Goal: Task Accomplishment & Management: Use online tool/utility

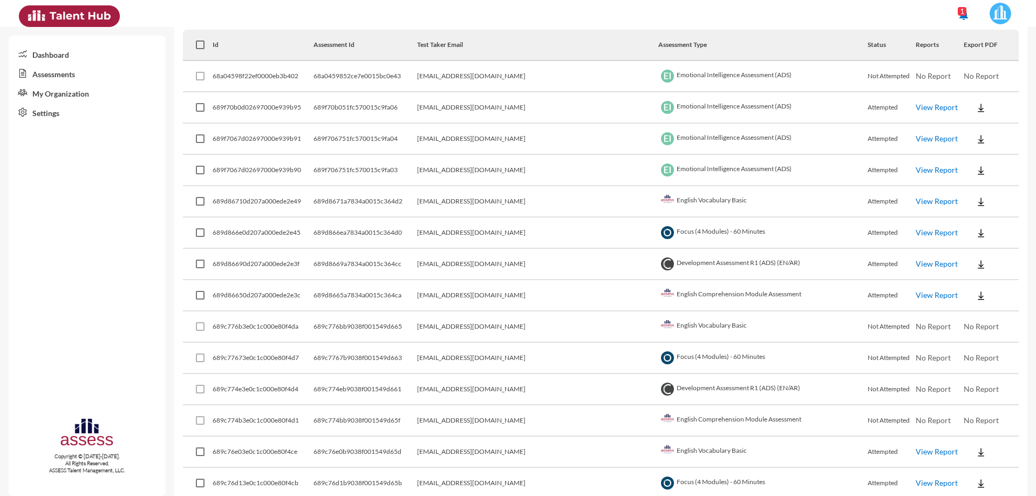
scroll to position [108, 0]
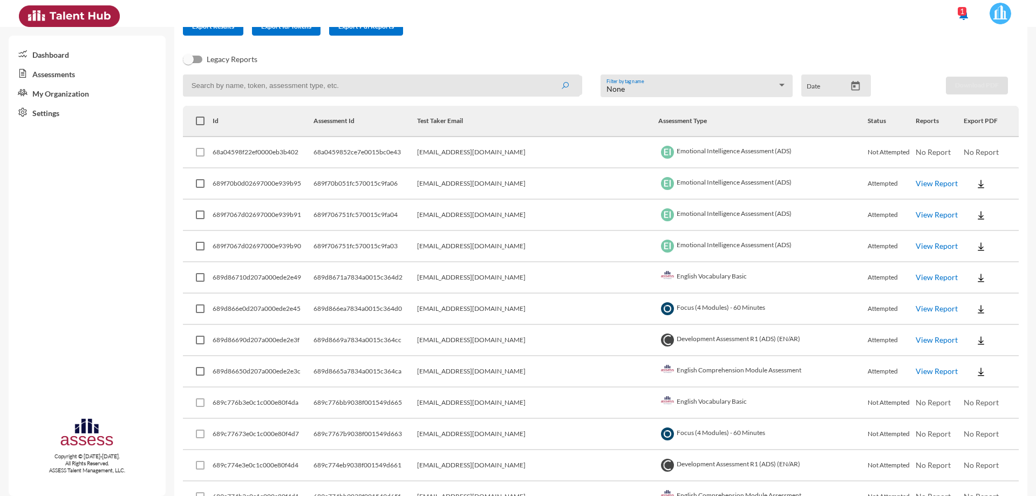
drag, startPoint x: 713, startPoint y: 278, endPoint x: 640, endPoint y: 278, distance: 72.8
click at [658, 278] on td "English Vocabulary Basic" at bounding box center [762, 277] width 209 height 31
copy td "English Vocabulary Basic"
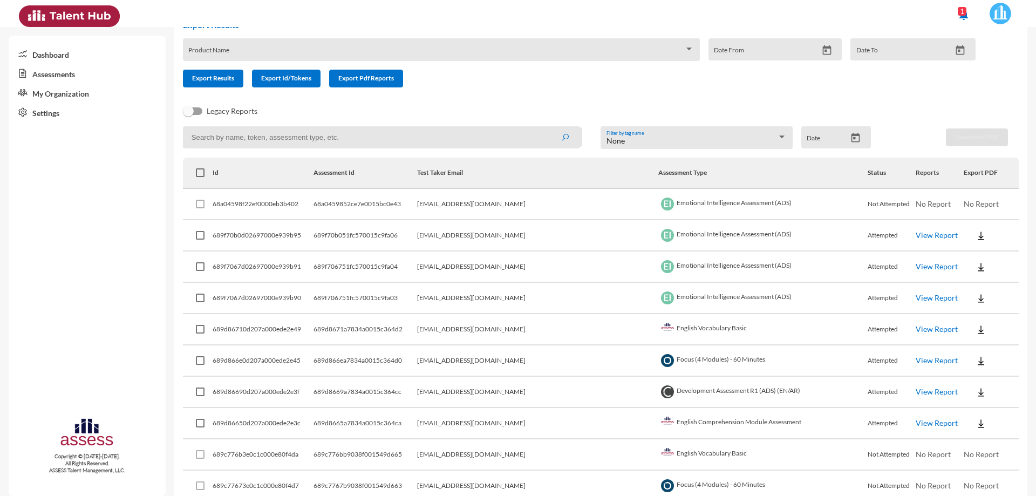
scroll to position [0, 0]
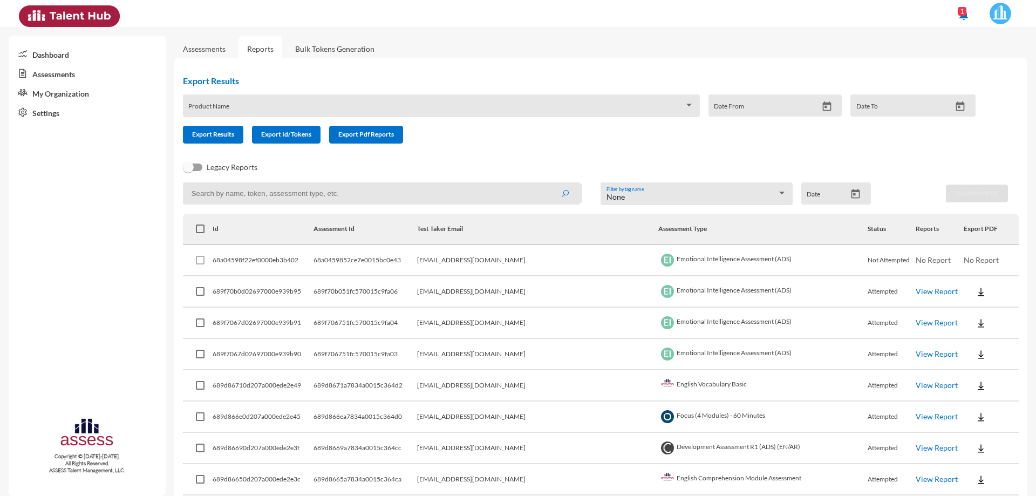
click at [254, 49] on link "Reports" at bounding box center [260, 49] width 44 height 26
click at [272, 105] on span at bounding box center [436, 109] width 496 height 9
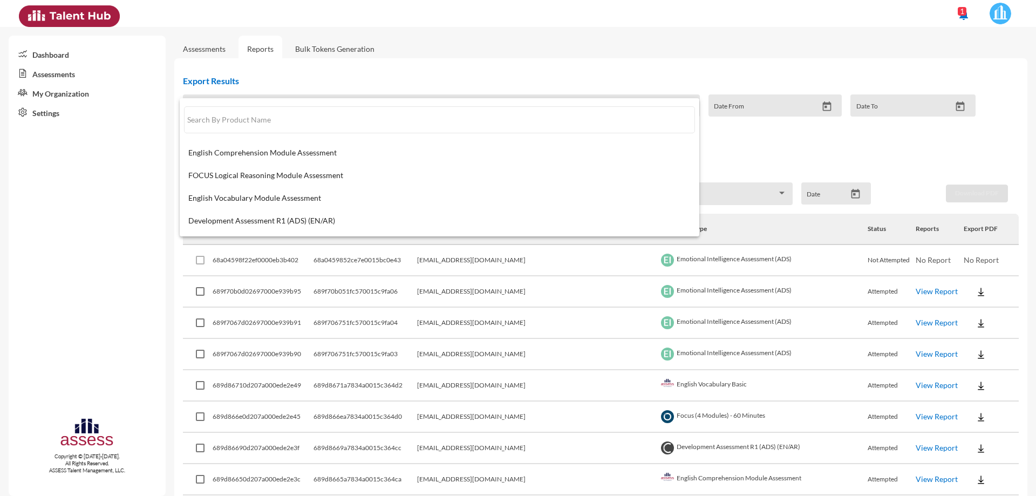
paste input "English Vocabulary Basic"
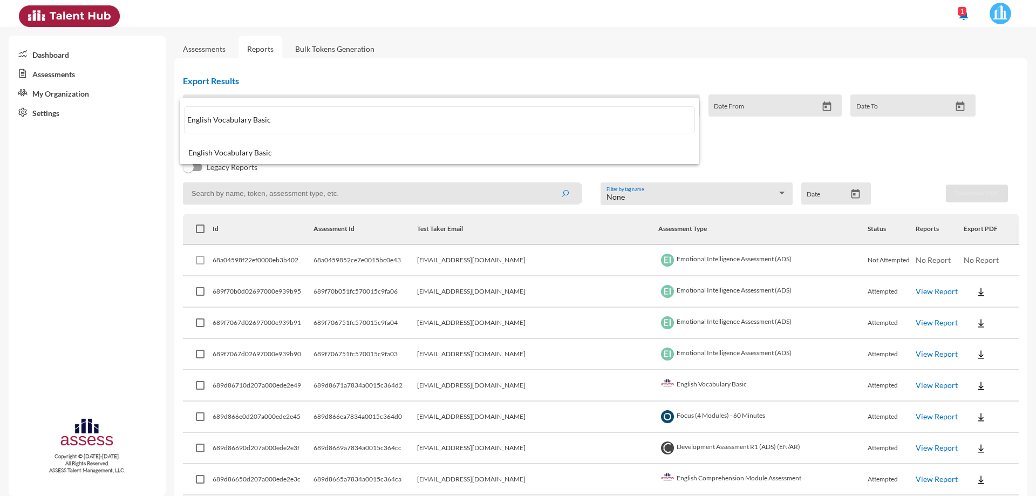
type input "English Vocabulary Basic"
click at [305, 145] on mat-option "English Vocabulary Basic" at bounding box center [440, 152] width 520 height 23
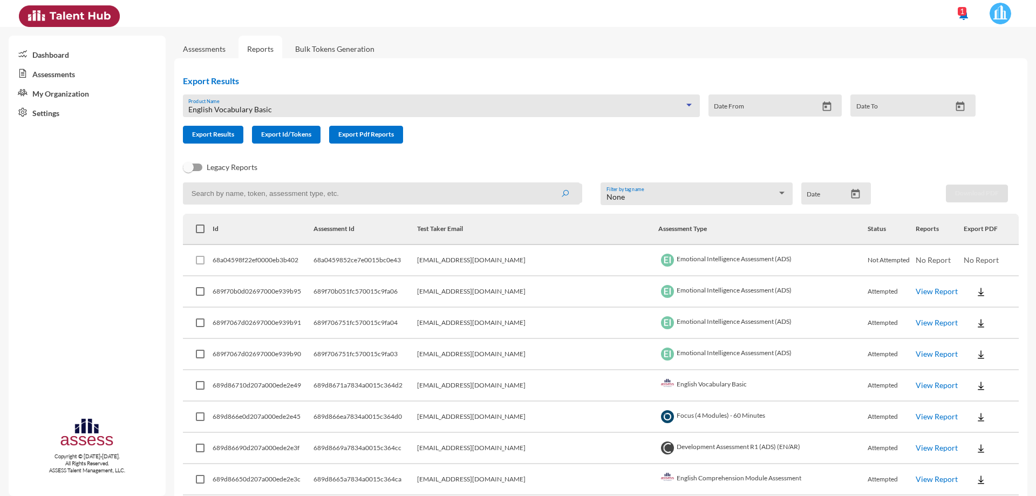
click at [823, 108] on icon "Open calendar" at bounding box center [826, 106] width 11 height 11
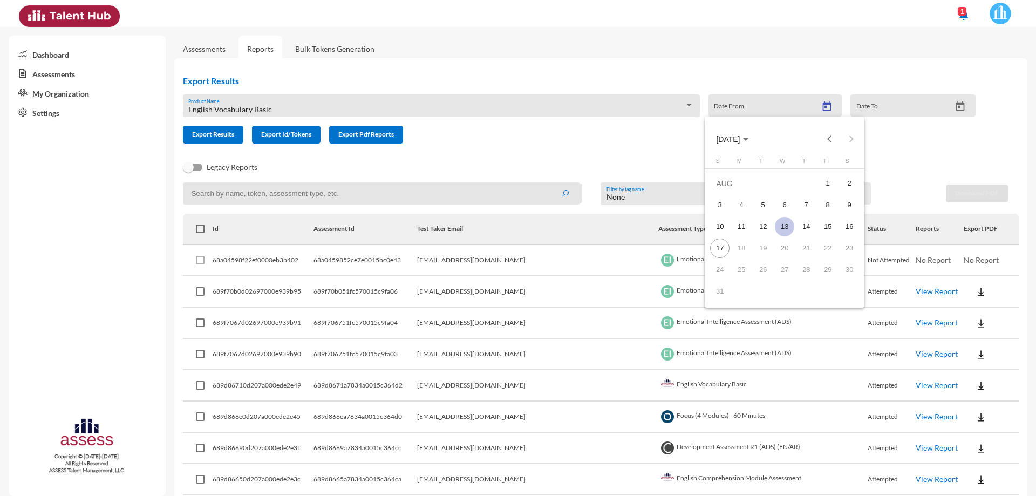
click at [784, 226] on div "13" at bounding box center [784, 226] width 19 height 19
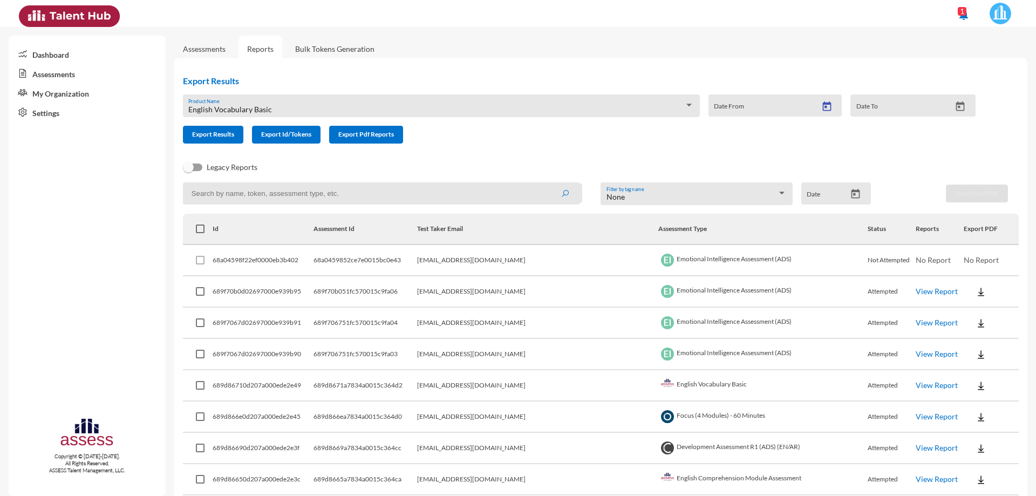
type input "[DATE]"
click at [955, 107] on icon "Open calendar" at bounding box center [959, 106] width 11 height 11
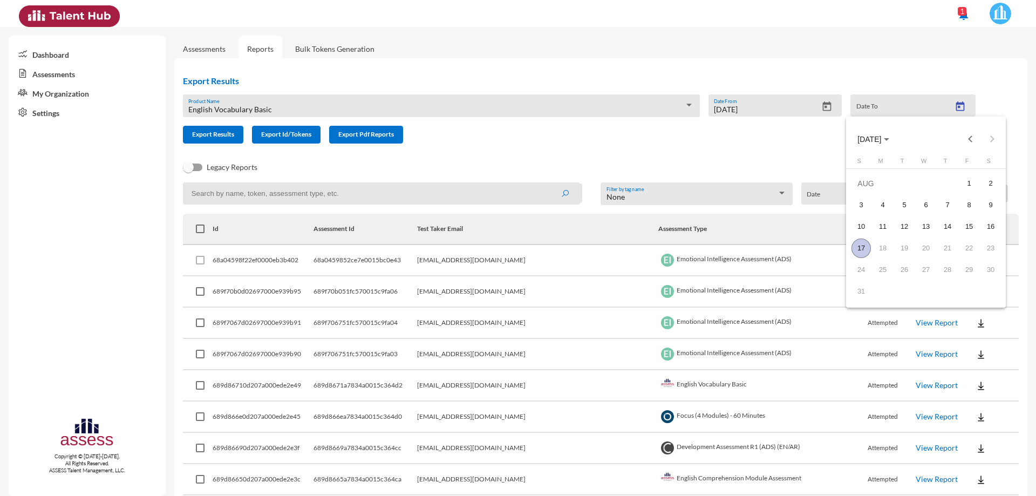
click at [863, 248] on div "17" at bounding box center [860, 247] width 19 height 19
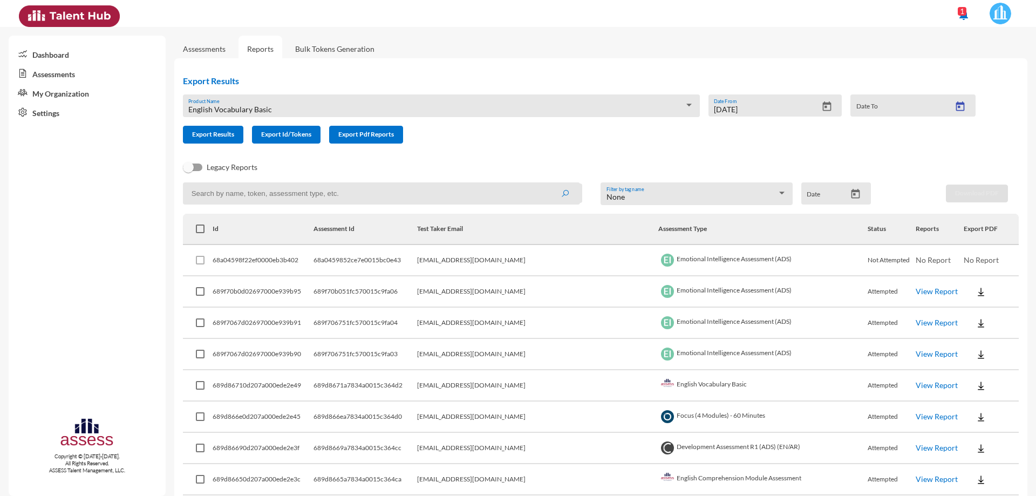
type input "[DATE]"
click at [346, 137] on span "Export Pdf Reports" at bounding box center [366, 134] width 56 height 8
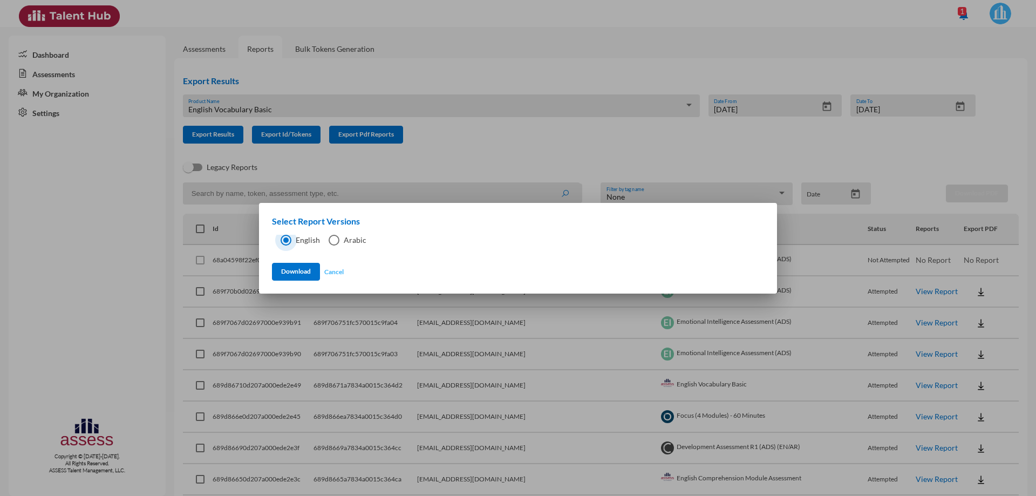
click at [340, 272] on button "Cancel" at bounding box center [333, 272] width 19 height 18
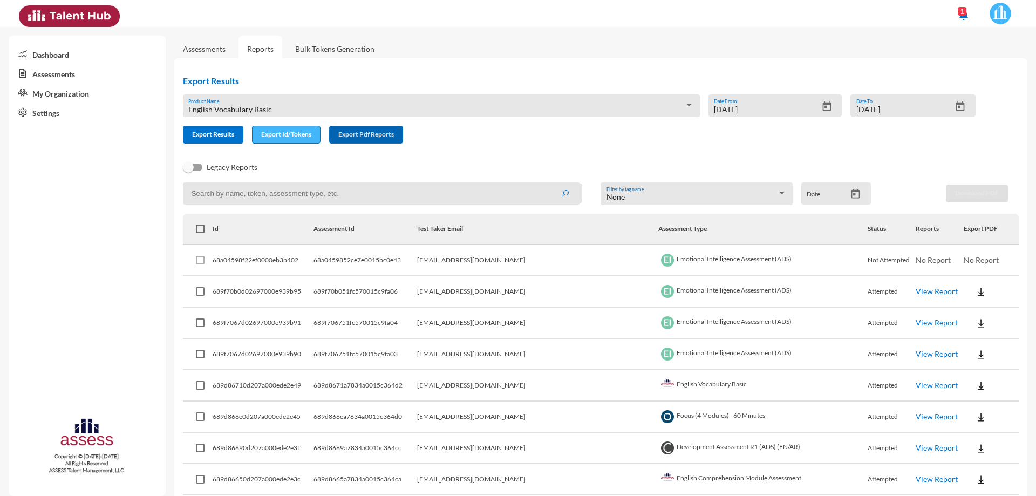
click at [288, 131] on span "Export Id/Tokens" at bounding box center [286, 134] width 50 height 8
click at [219, 132] on span "Export Results" at bounding box center [213, 134] width 42 height 8
click at [684, 390] on td "English Vocabulary Basic" at bounding box center [762, 385] width 209 height 31
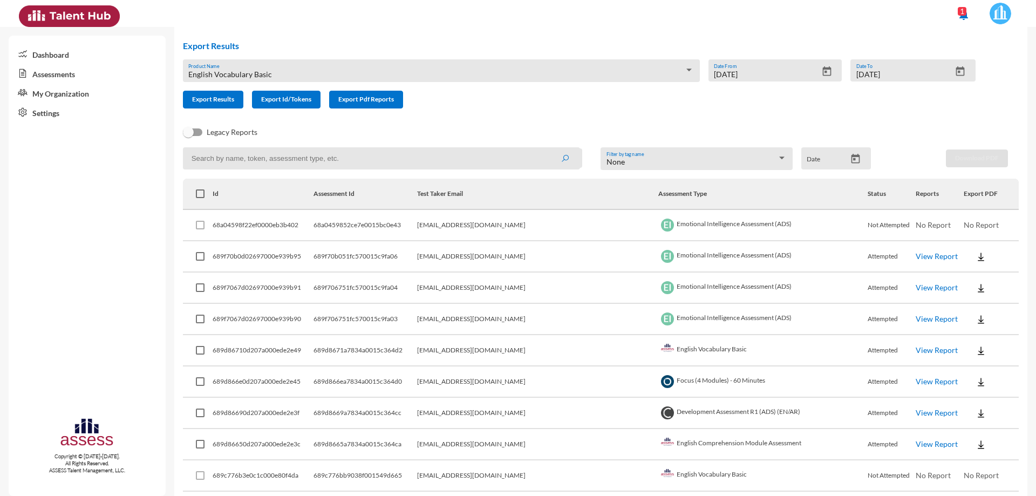
scroll to position [54, 0]
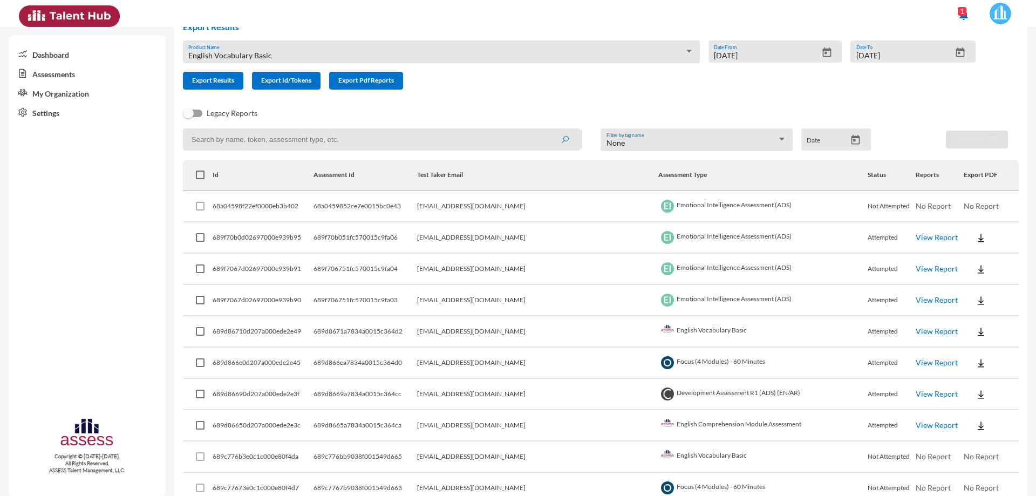
drag, startPoint x: 773, startPoint y: 424, endPoint x: 640, endPoint y: 425, distance: 132.7
click at [658, 425] on td "English Comprehension Module Assessment" at bounding box center [762, 425] width 209 height 31
copy td "English Comprehension Module Assessment"
click at [354, 133] on input at bounding box center [381, 139] width 397 height 22
paste input "English Comprehension Module Assessment"
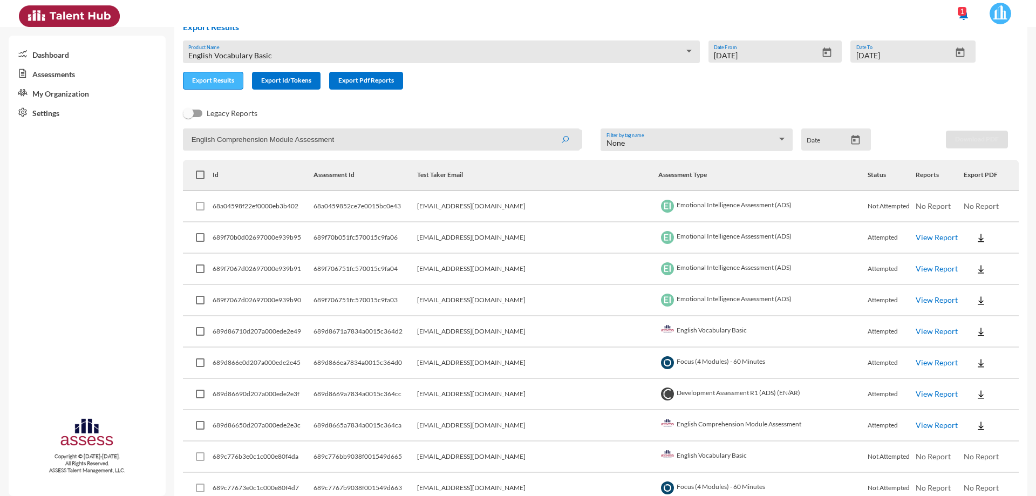
type input "English Comprehension Module Assessment"
click at [228, 85] on button "Export Results" at bounding box center [213, 81] width 60 height 18
click at [384, 417] on td "689d8665a7834a0015c364ca" at bounding box center [365, 425] width 104 height 31
click at [696, 421] on td "English Comprehension Module Assessment" at bounding box center [762, 425] width 209 height 31
drag, startPoint x: 769, startPoint y: 421, endPoint x: 640, endPoint y: 428, distance: 128.6
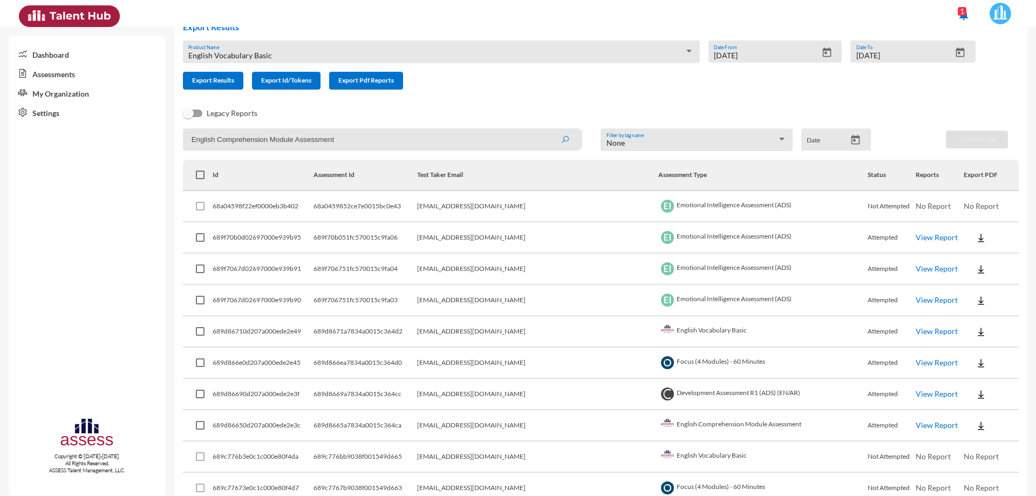
click at [658, 428] on td "English Comprehension Module Assessment" at bounding box center [762, 425] width 209 height 31
copy td "English Comprehension Module Assessment"
click at [367, 54] on div "English Vocabulary Basic" at bounding box center [436, 55] width 496 height 9
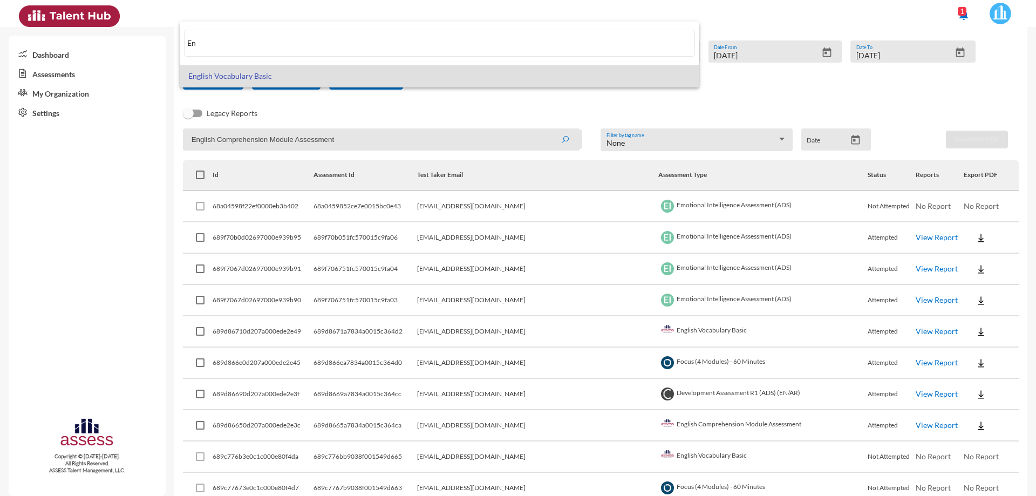
type input "E"
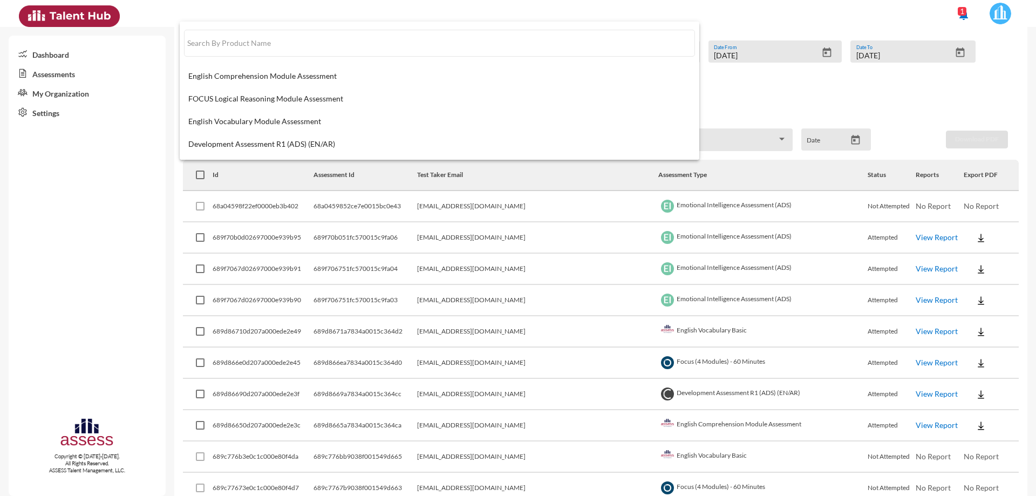
paste input "English Comprehension Module Assessment"
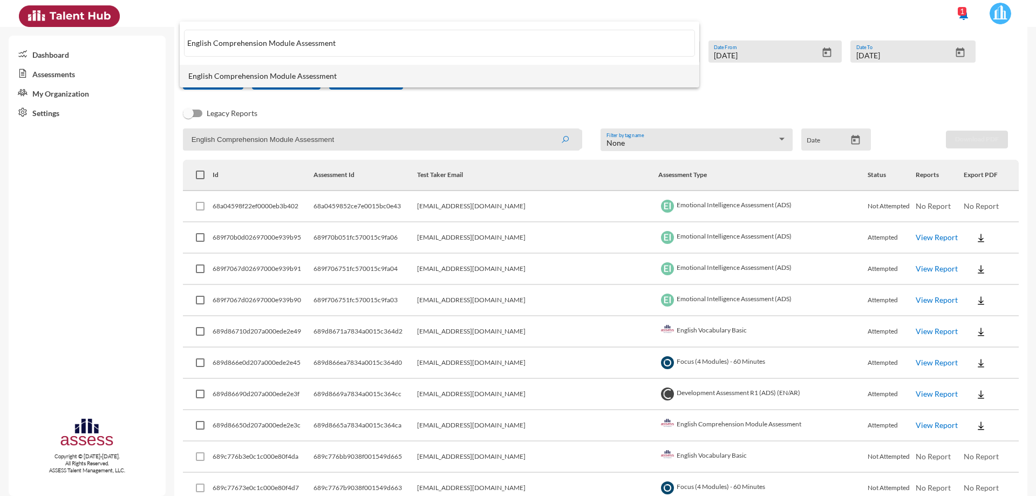
type input "English Comprehension Module Assessment"
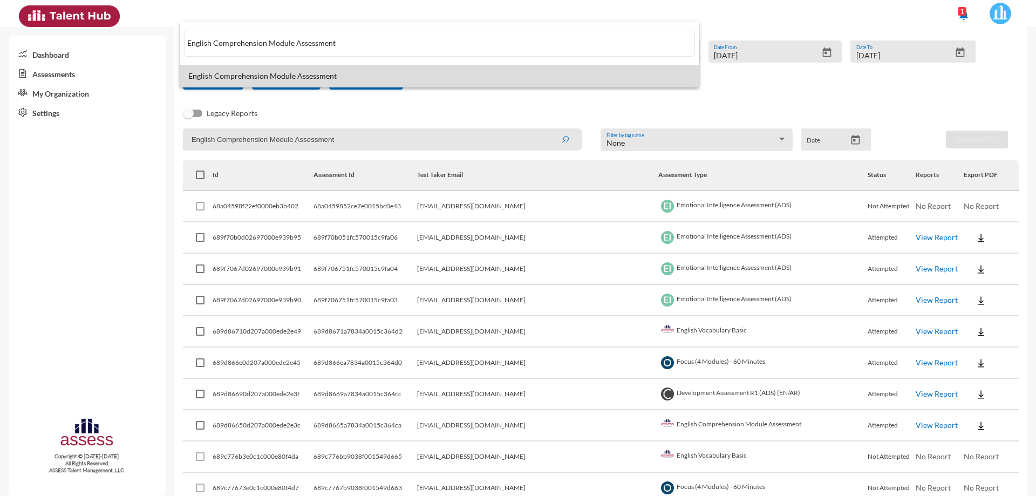
click at [318, 72] on span "English Comprehension Module Assessment" at bounding box center [439, 76] width 502 height 9
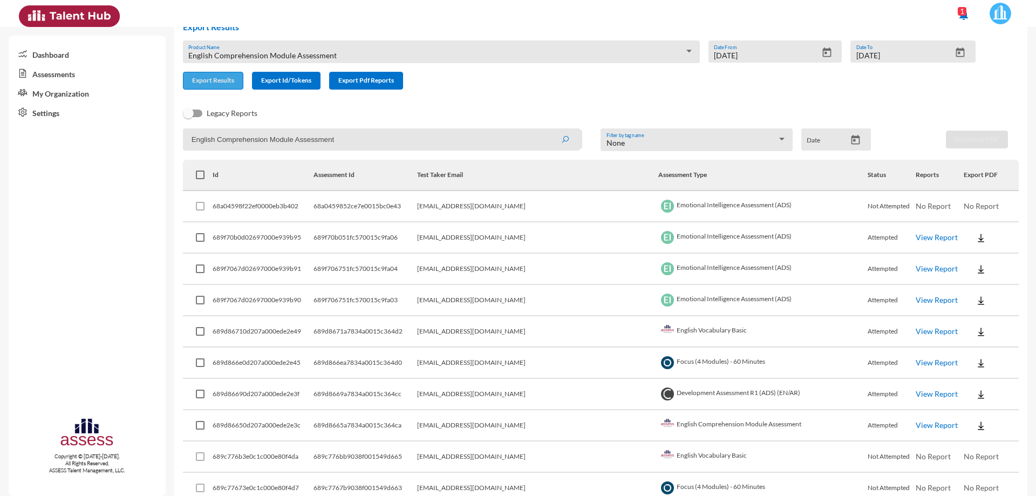
click at [212, 78] on span "Export Results" at bounding box center [213, 80] width 42 height 8
click at [779, 400] on td "Development Assessment R1 (ADS) (EN/AR)" at bounding box center [762, 394] width 209 height 31
drag, startPoint x: 728, startPoint y: 361, endPoint x: 640, endPoint y: 361, distance: 87.9
click at [658, 361] on td "Focus (4 Modules) - 60 Minutes" at bounding box center [762, 362] width 209 height 31
copy td "Focus (4 Modules) - 60 Minutes"
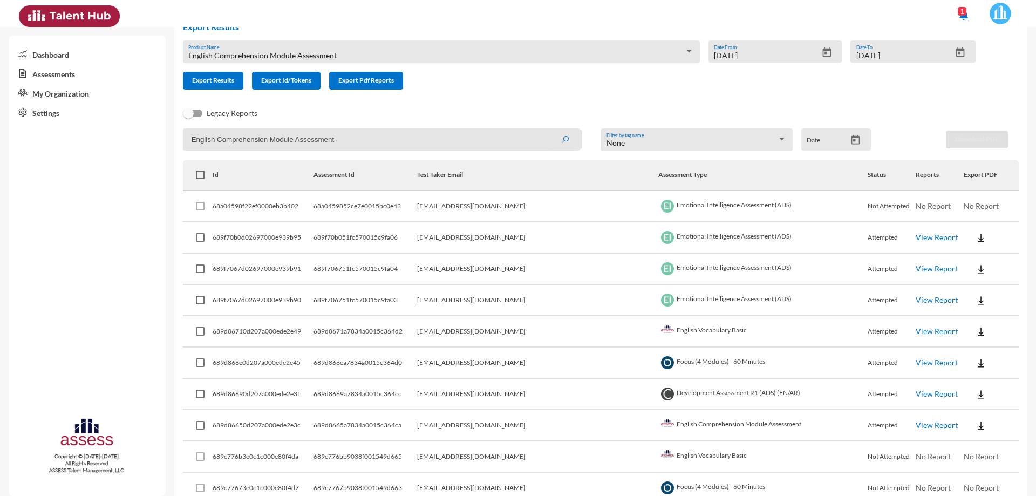
click at [341, 53] on div "English Comprehension Module Assessment" at bounding box center [436, 55] width 496 height 9
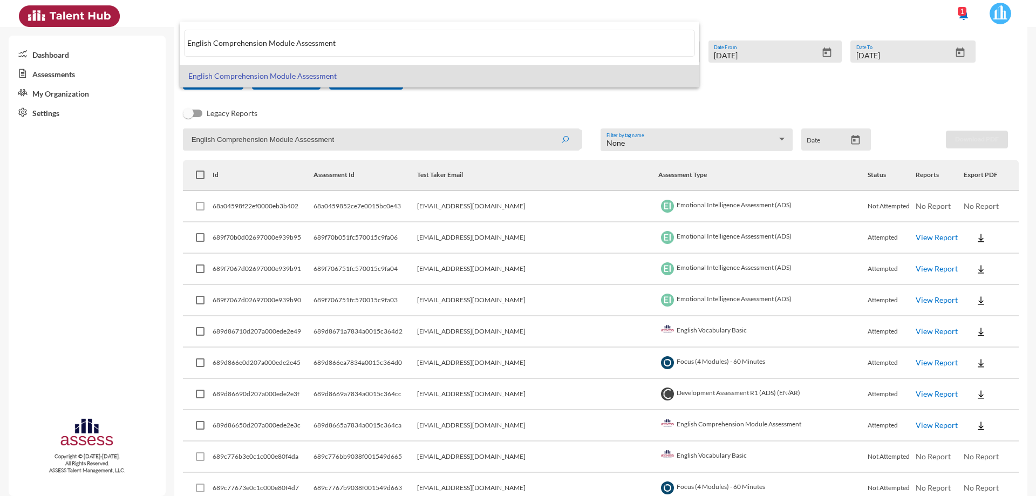
paste input "Focus (4 Modules) - 60 Minutes"
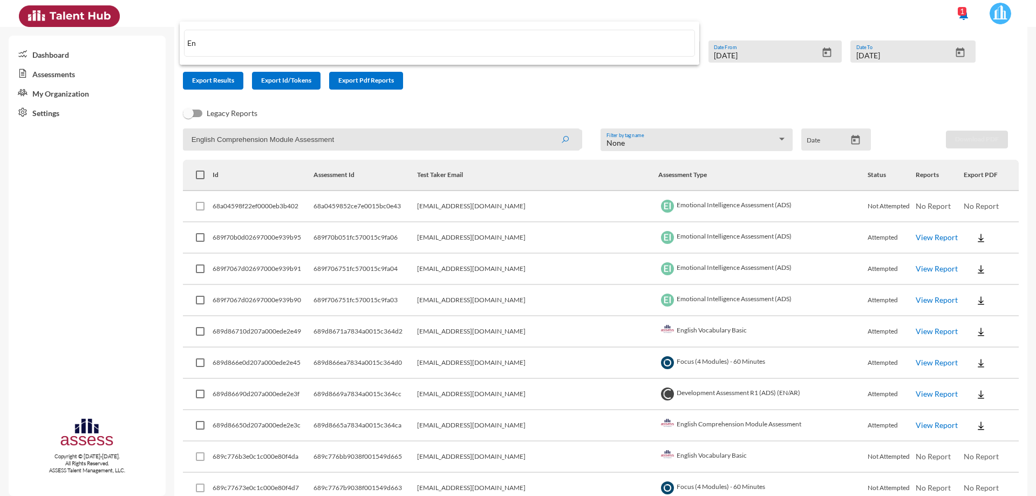
type input "E"
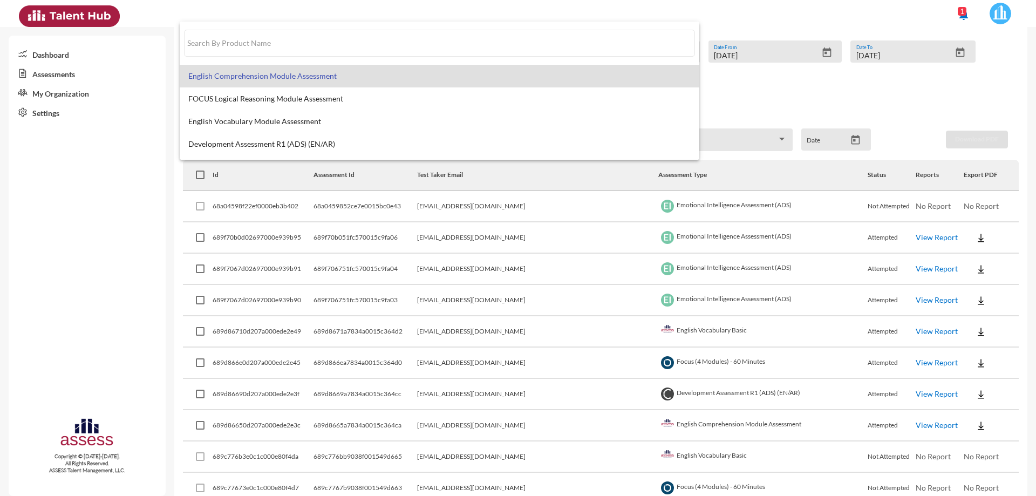
paste input "Focus (4 Modules) - 60 Minutes"
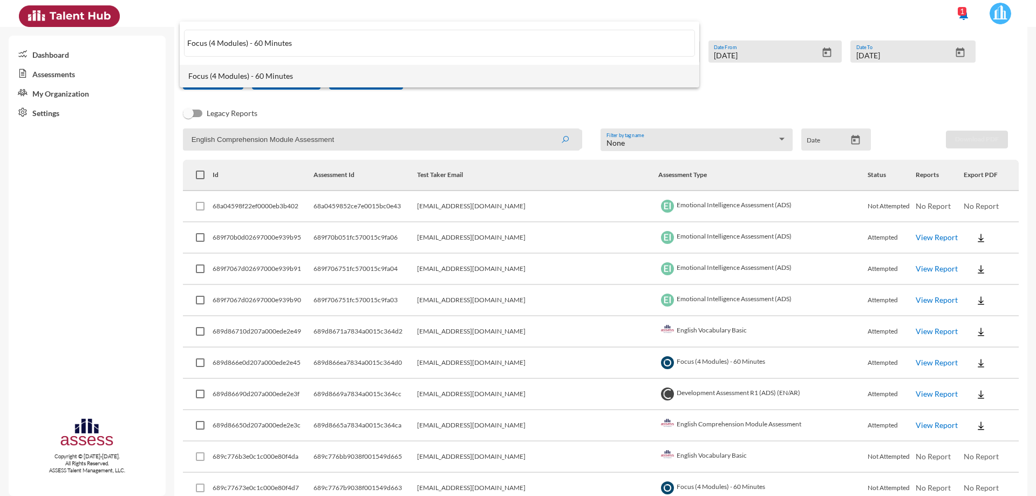
type input "Focus (4 Modules) - 60 Minutes"
click at [266, 78] on span "Focus (4 Modules) - 60 Minutes" at bounding box center [439, 76] width 502 height 9
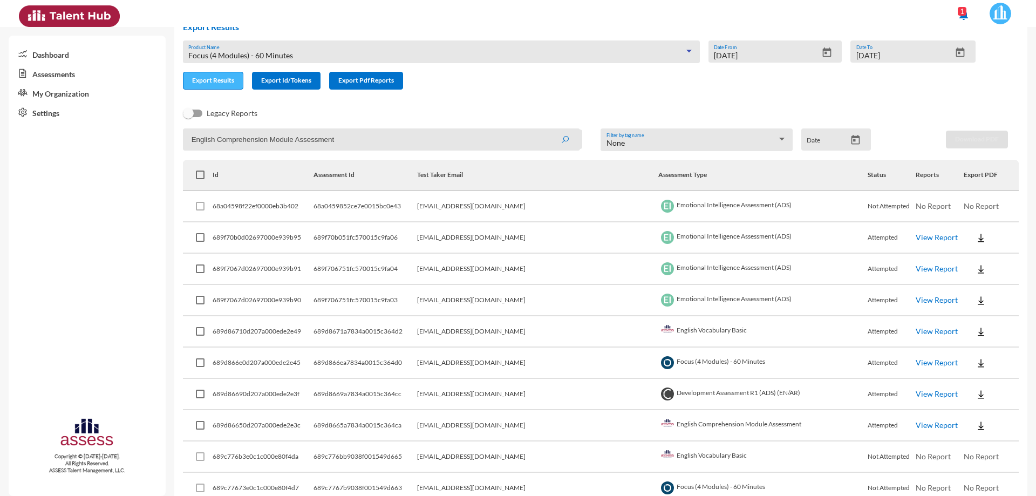
click at [216, 85] on button "Export Results" at bounding box center [213, 81] width 60 height 18
drag, startPoint x: 767, startPoint y: 391, endPoint x: 640, endPoint y: 397, distance: 126.9
click at [658, 397] on td "Development Assessment R1 (ADS) (EN/AR)" at bounding box center [762, 394] width 209 height 31
copy td "Development Assessment R1 (ADS) (EN/AR)"
click at [306, 53] on div "Focus (4 Modules) - 60 Minutes" at bounding box center [436, 55] width 496 height 9
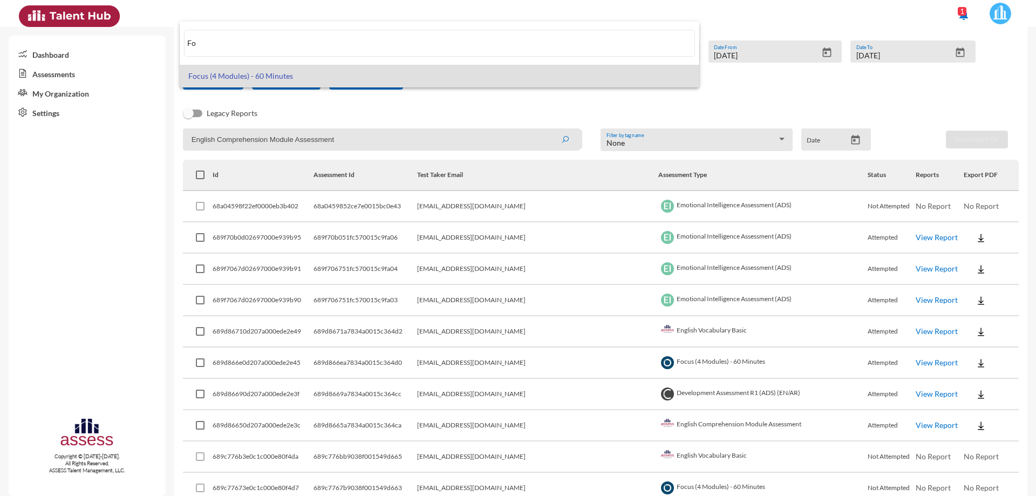
type input "F"
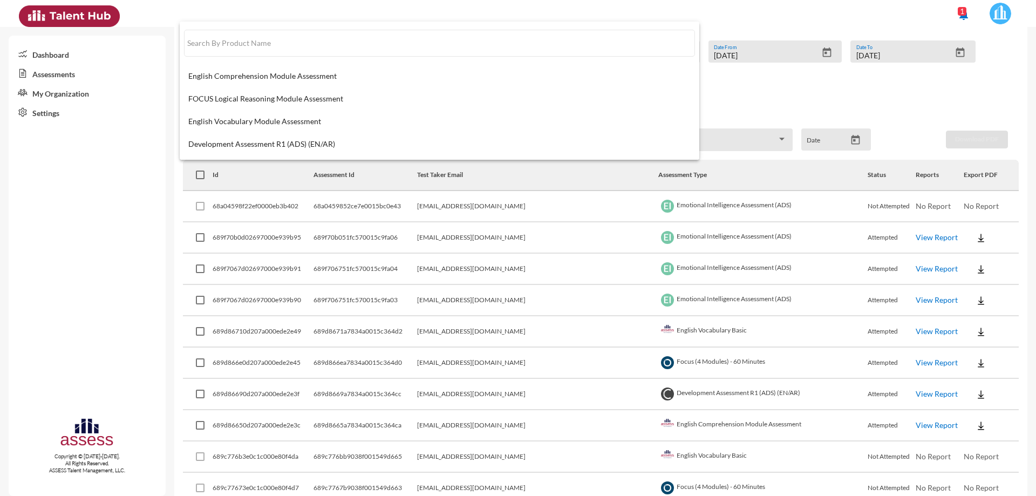
paste input "Development Assessment R1 (ADS) (EN/AR)"
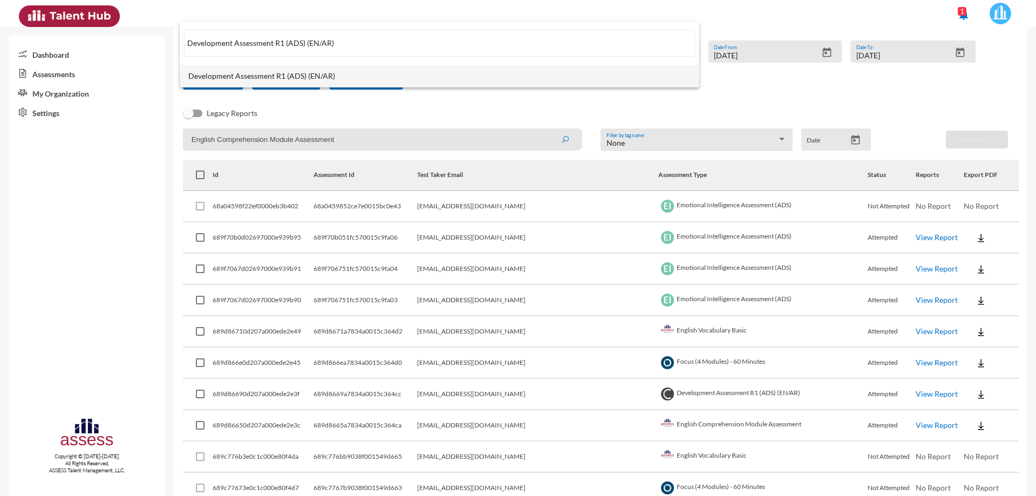
type input "Development Assessment R1 (ADS) (EN/AR)"
click at [280, 74] on span "Development Assessment R1 (ADS) (EN/AR)" at bounding box center [439, 76] width 502 height 9
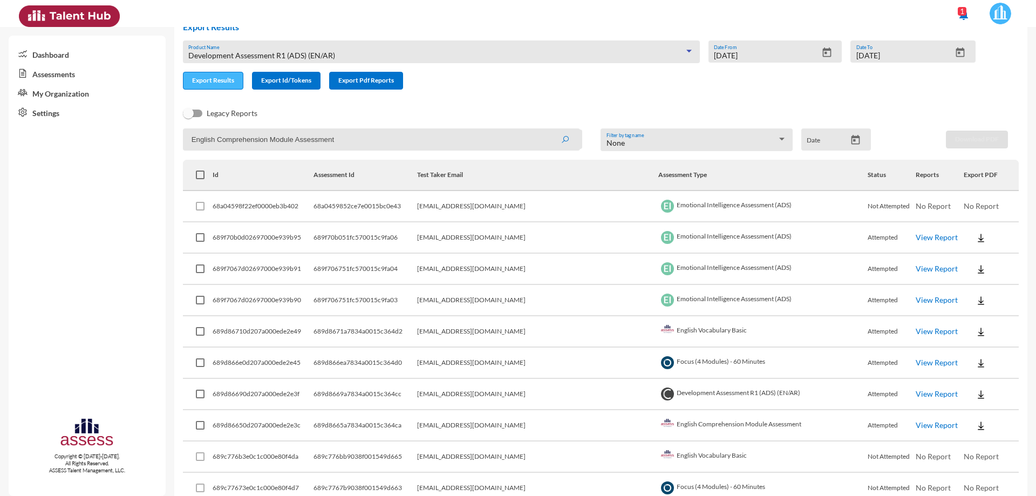
click at [222, 81] on span "Export Results" at bounding box center [213, 80] width 42 height 8
